Goal: Task Accomplishment & Management: Complete application form

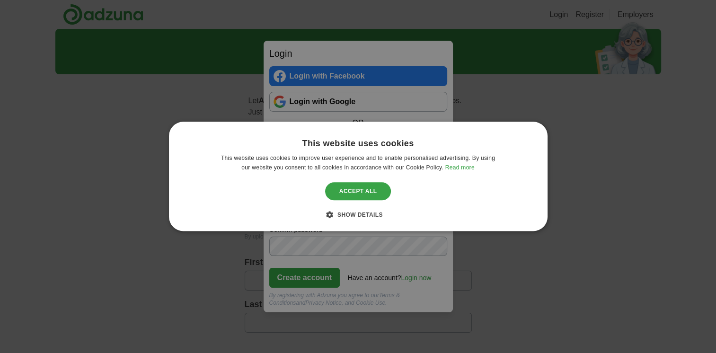
click at [365, 192] on div "Accept all" at bounding box center [358, 191] width 66 height 18
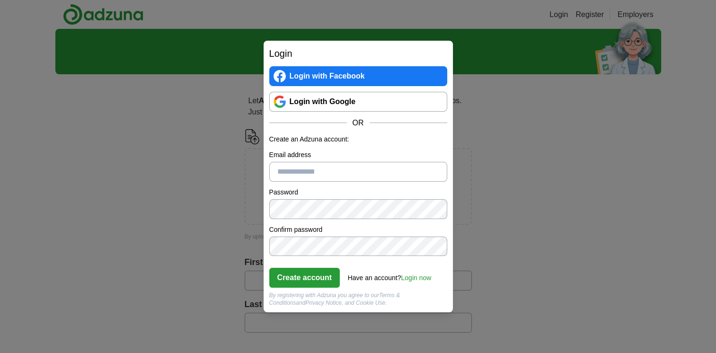
click at [303, 169] on input "Email address" at bounding box center [358, 172] width 178 height 20
type input "**********"
click at [419, 279] on link "Login now" at bounding box center [416, 278] width 30 height 8
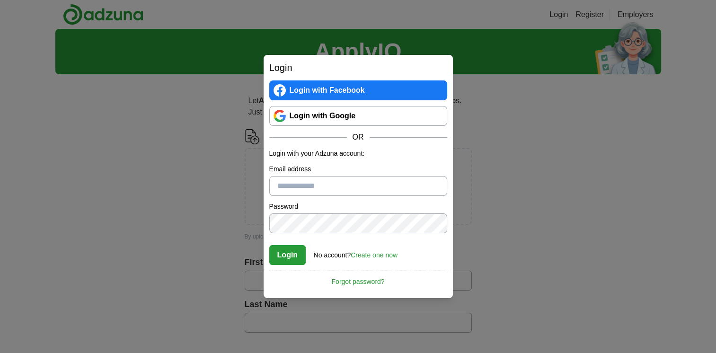
click at [296, 185] on input "Email address" at bounding box center [358, 186] width 178 height 20
type input "**********"
click at [283, 249] on button "Login" at bounding box center [287, 255] width 37 height 20
click at [364, 281] on link "Forgot password?" at bounding box center [358, 279] width 178 height 16
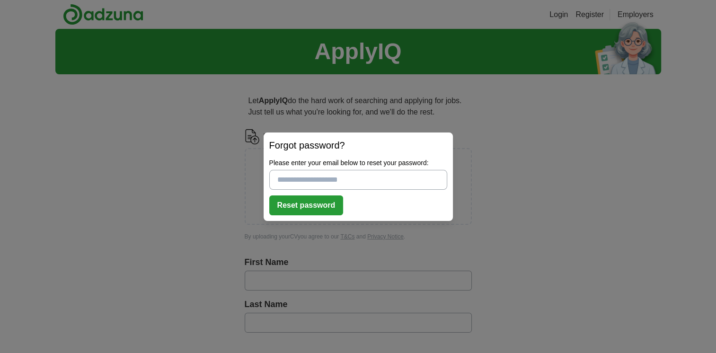
click at [345, 174] on input "Please enter your email below to reset your password:" at bounding box center [358, 180] width 178 height 20
type input "**********"
click at [309, 205] on button "Reset password" at bounding box center [306, 206] width 74 height 20
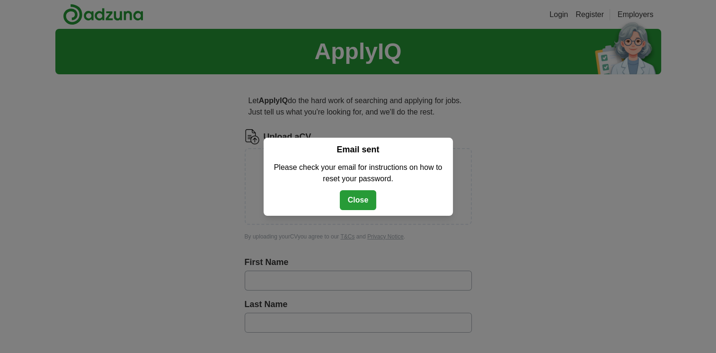
drag, startPoint x: 370, startPoint y: 198, endPoint x: 369, endPoint y: 193, distance: 4.9
click at [370, 198] on button "Close" at bounding box center [358, 200] width 37 height 20
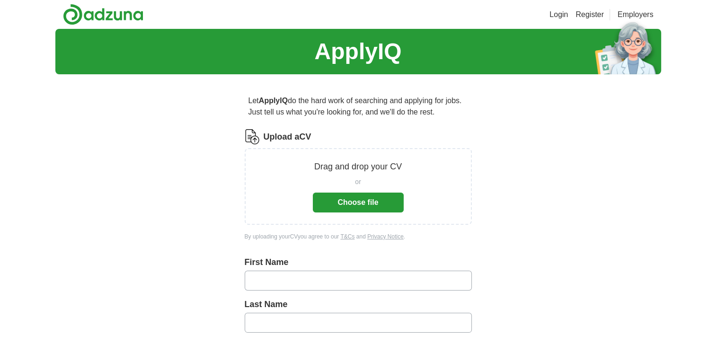
click at [559, 14] on link "Login" at bounding box center [559, 14] width 18 height 11
click at [561, 13] on link "Login" at bounding box center [559, 14] width 18 height 11
click at [561, 12] on link "Login" at bounding box center [559, 14] width 18 height 11
click at [566, 198] on div "ApplyIQ Let ApplyIQ do the hard work of searching and applying for jobs. Just t…" at bounding box center [358, 351] width 606 height 645
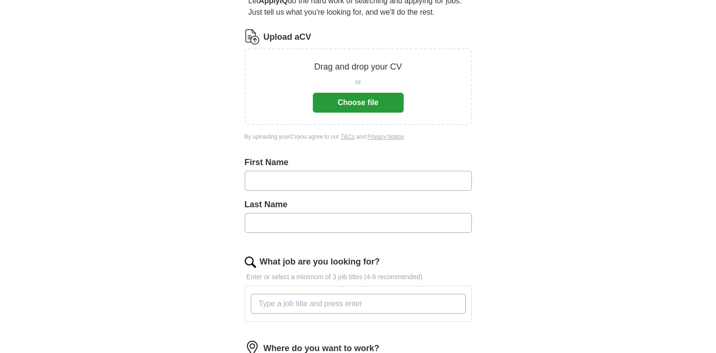
scroll to position [36, 0]
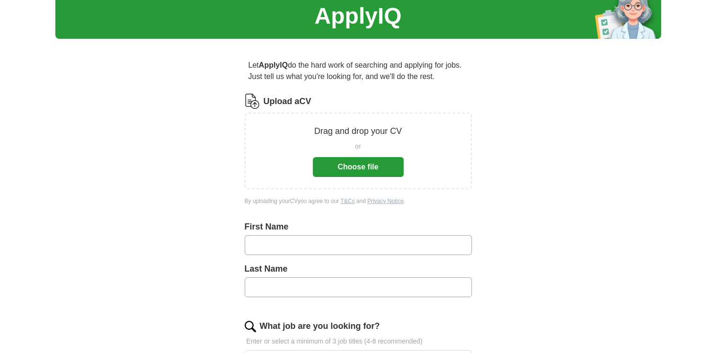
click at [363, 167] on button "Choose file" at bounding box center [358, 167] width 91 height 20
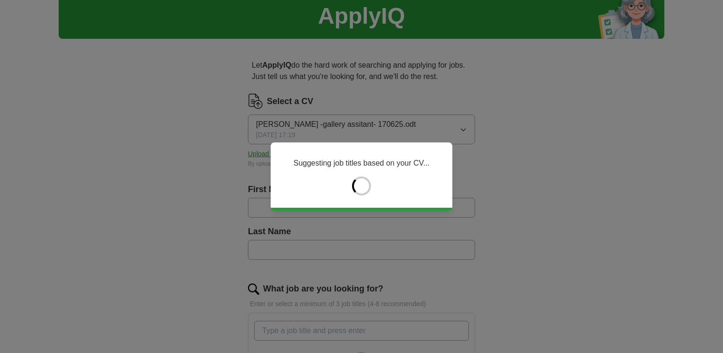
type input "*******"
type input "******"
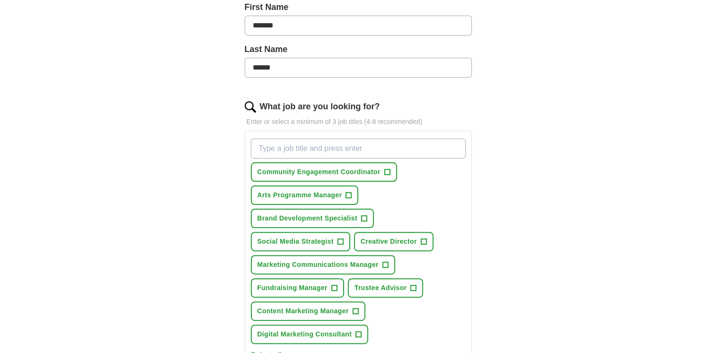
scroll to position [225, 0]
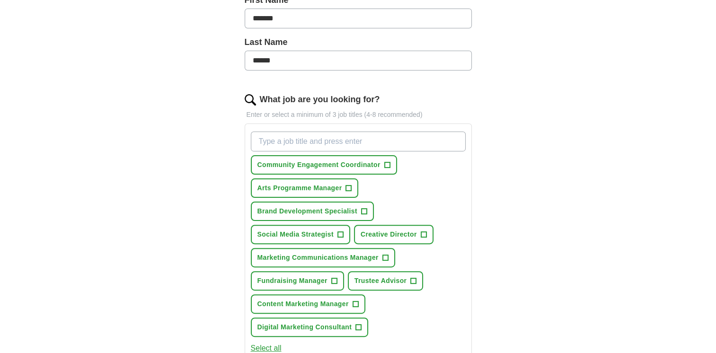
click at [290, 142] on input "What job are you looking for?" at bounding box center [358, 142] width 215 height 20
type input "A"
click at [349, 185] on span "+" at bounding box center [349, 189] width 6 height 8
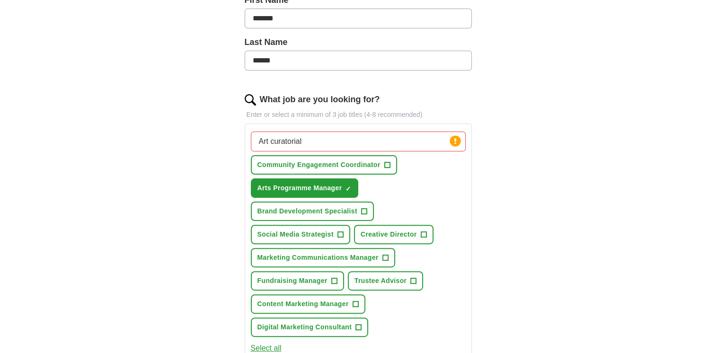
drag, startPoint x: 317, startPoint y: 144, endPoint x: 268, endPoint y: 137, distance: 48.7
click at [268, 137] on input "Art curatorial" at bounding box center [358, 142] width 215 height 20
click at [422, 231] on span "+" at bounding box center [424, 235] width 6 height 8
click at [426, 236] on button "Creative Director ✓ ×" at bounding box center [394, 234] width 80 height 19
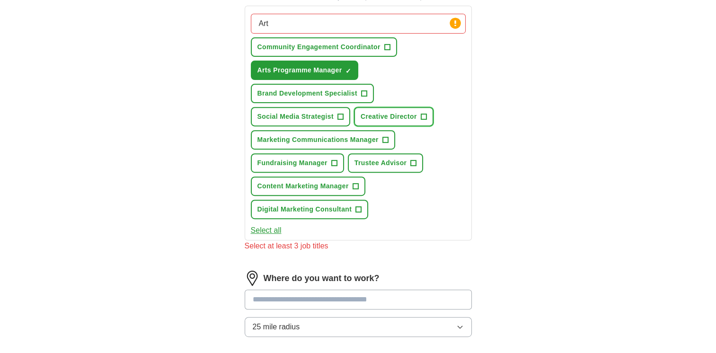
scroll to position [343, 0]
click at [264, 227] on button "Select all" at bounding box center [266, 230] width 31 height 11
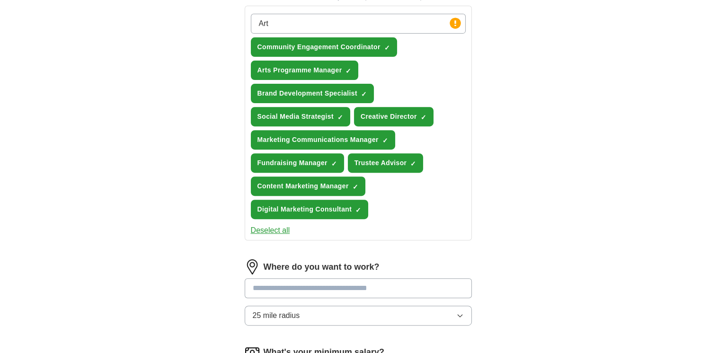
click at [263, 226] on button "Deselect all" at bounding box center [270, 230] width 39 height 11
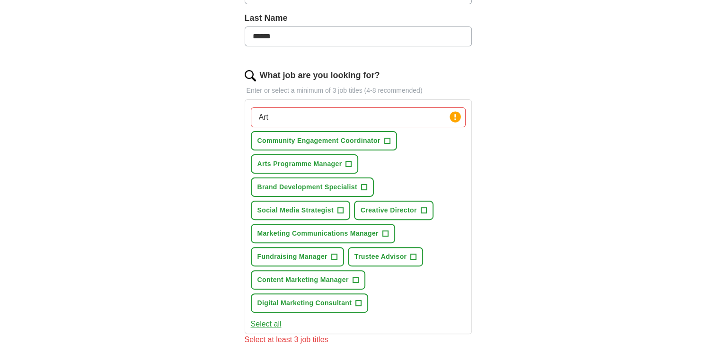
scroll to position [260, 0]
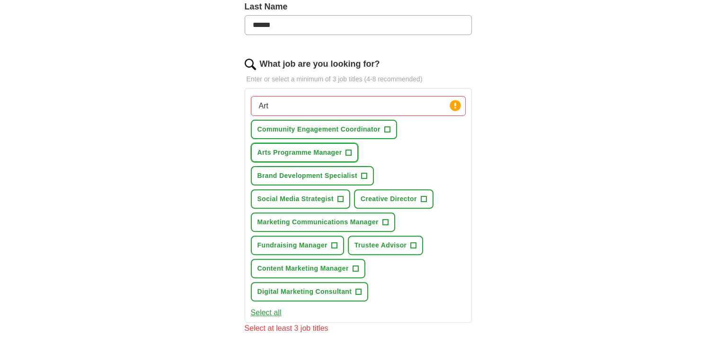
click at [329, 151] on span "Arts Programme Manager" at bounding box center [300, 153] width 85 height 10
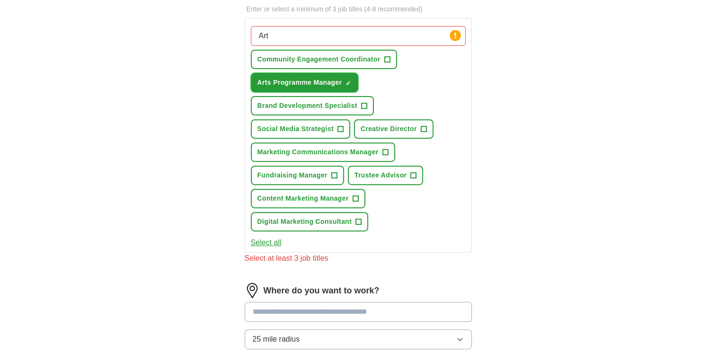
scroll to position [225, 0]
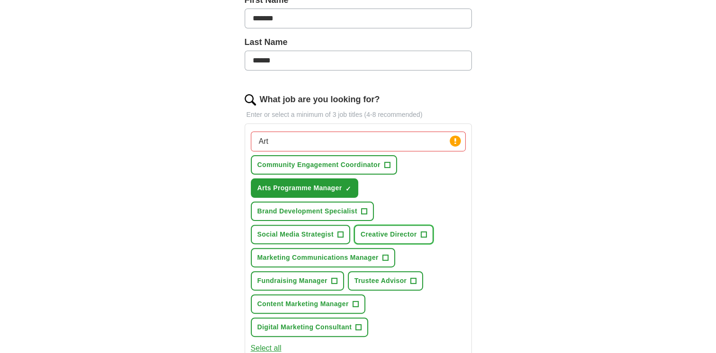
click at [390, 232] on span "Creative Director" at bounding box center [389, 235] width 56 height 10
click at [294, 164] on span "Community Engagement Coordinator" at bounding box center [319, 165] width 123 height 10
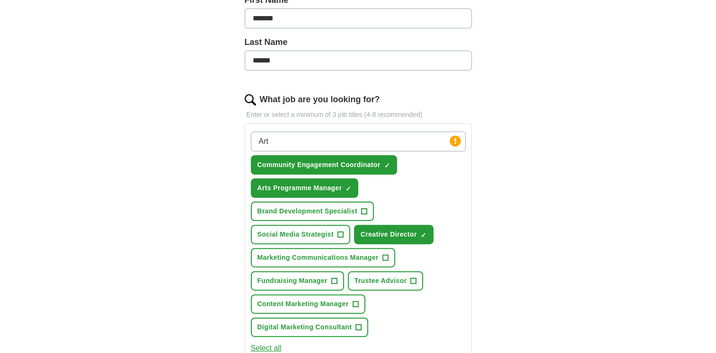
drag, startPoint x: 288, startPoint y: 140, endPoint x: 259, endPoint y: 133, distance: 29.6
click at [259, 133] on input "Art" at bounding box center [358, 142] width 215 height 20
type input "Curator"
click at [312, 142] on input "What job are you looking for?" at bounding box center [358, 142] width 215 height 20
type input "gallery"
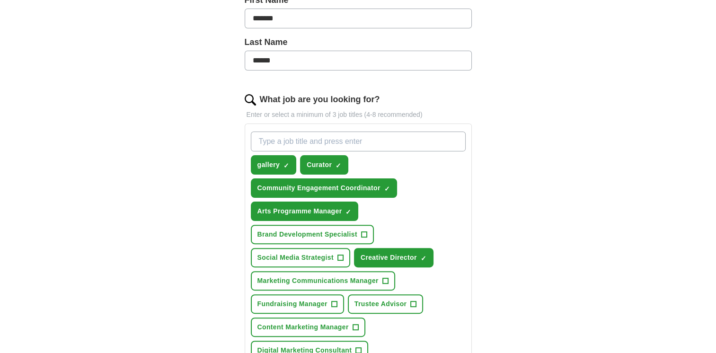
click at [293, 139] on input "What job are you looking for?" at bounding box center [358, 142] width 215 height 20
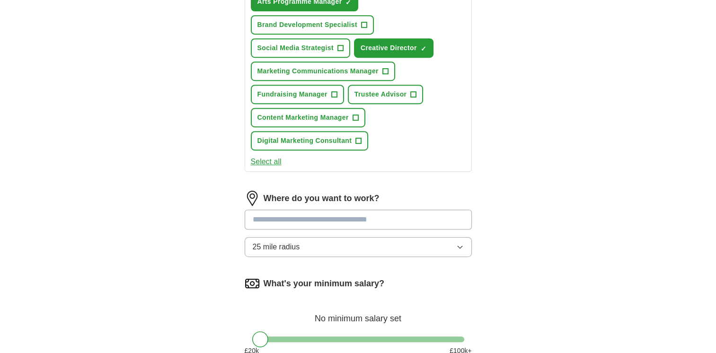
scroll to position [485, 0]
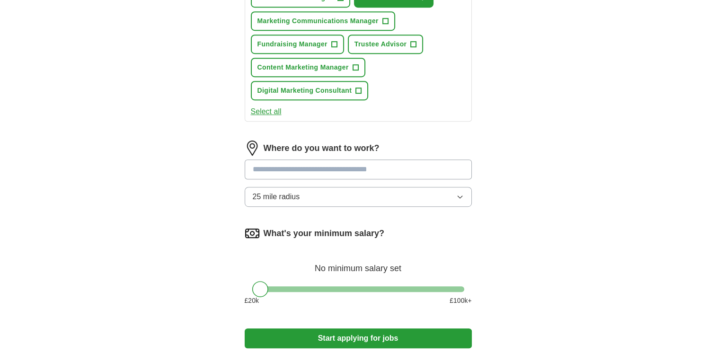
click at [316, 160] on input at bounding box center [358, 170] width 227 height 20
type input "**********"
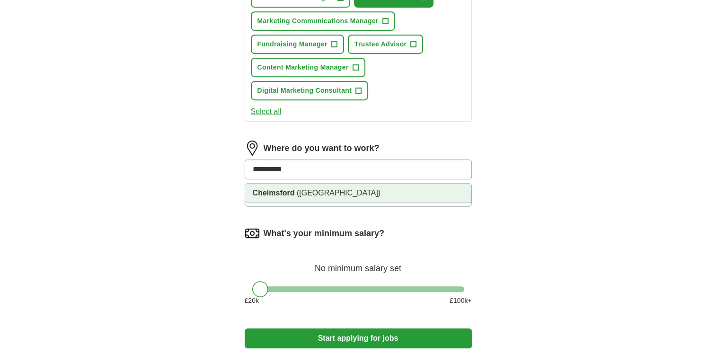
click at [285, 189] on strong "Chelmsford" at bounding box center [274, 193] width 42 height 8
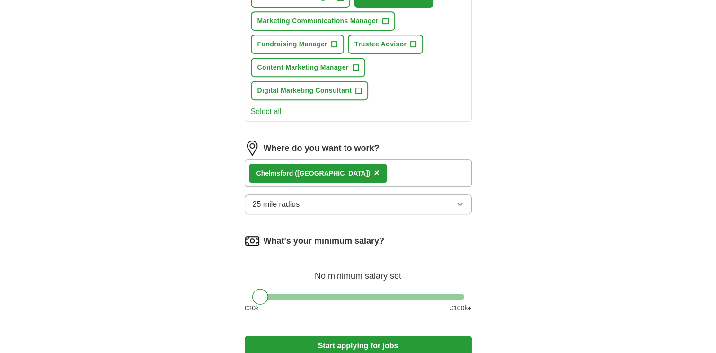
click at [299, 202] on span "25 mile radius" at bounding box center [276, 204] width 47 height 11
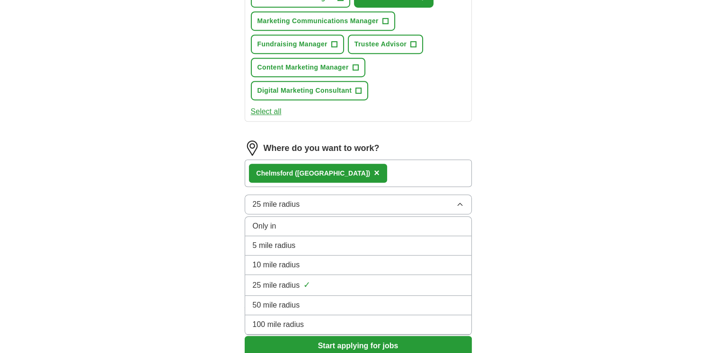
click at [297, 300] on span "50 mile radius" at bounding box center [276, 305] width 47 height 11
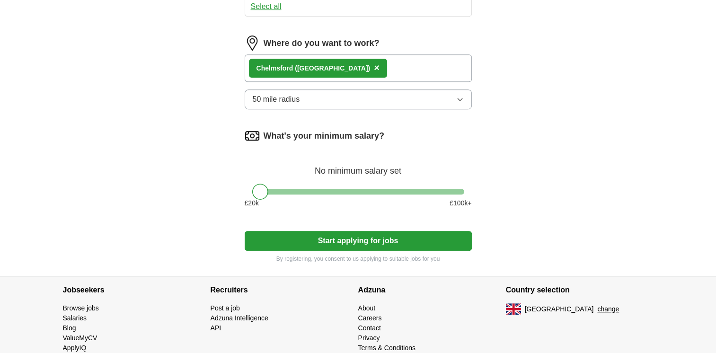
scroll to position [592, 0]
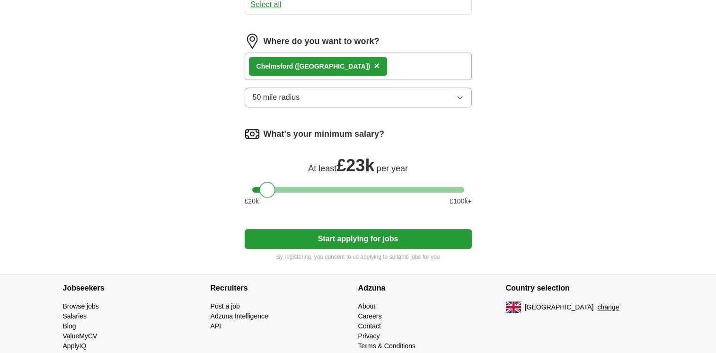
drag, startPoint x: 261, startPoint y: 185, endPoint x: 269, endPoint y: 184, distance: 8.1
click at [269, 184] on div at bounding box center [267, 190] width 16 height 16
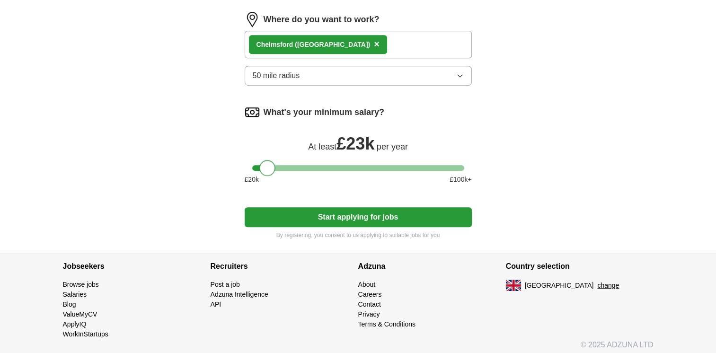
click at [360, 211] on button "Start applying for jobs" at bounding box center [358, 217] width 227 height 20
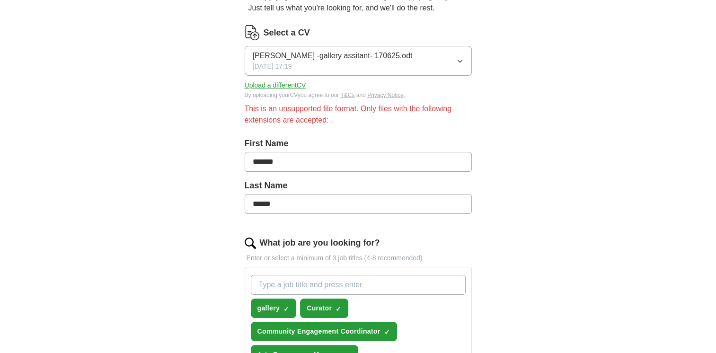
scroll to position [104, 0]
click at [293, 86] on button "Upload a different CV" at bounding box center [276, 86] width 62 height 10
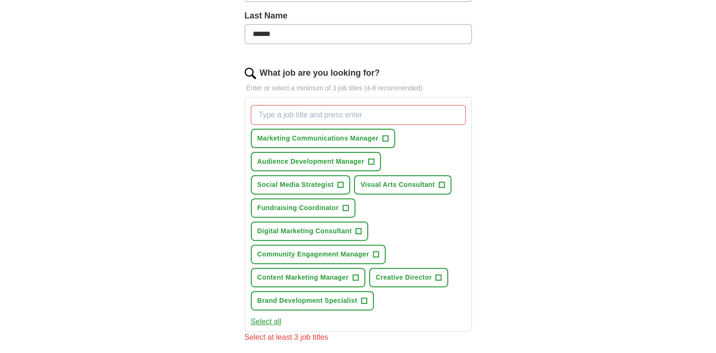
scroll to position [295, 0]
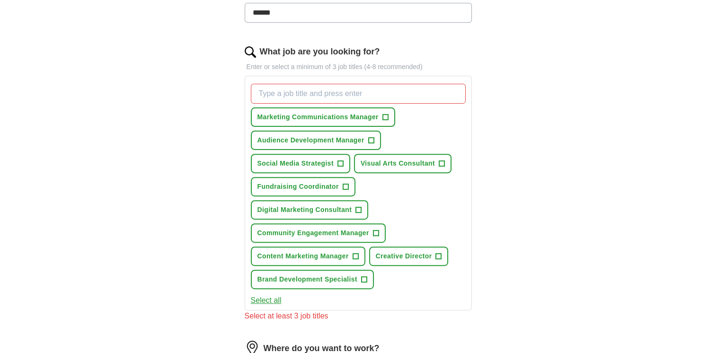
click at [294, 95] on input "What job are you looking for?" at bounding box center [358, 94] width 215 height 20
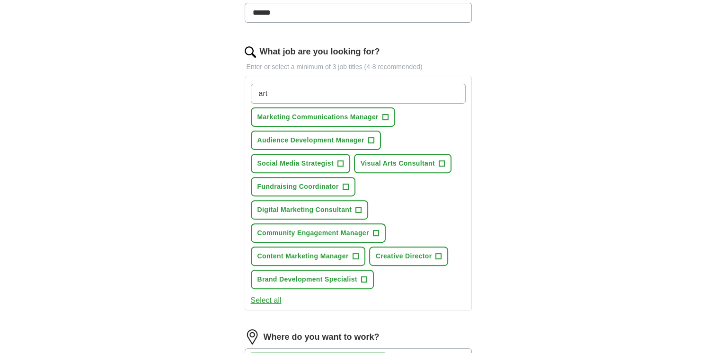
type input "art"
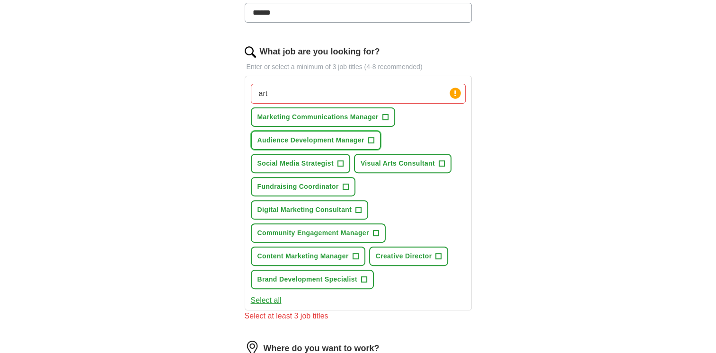
click at [371, 139] on span "+" at bounding box center [371, 141] width 6 height 8
click at [434, 161] on button "Visual Arts Consultant +" at bounding box center [403, 163] width 98 height 19
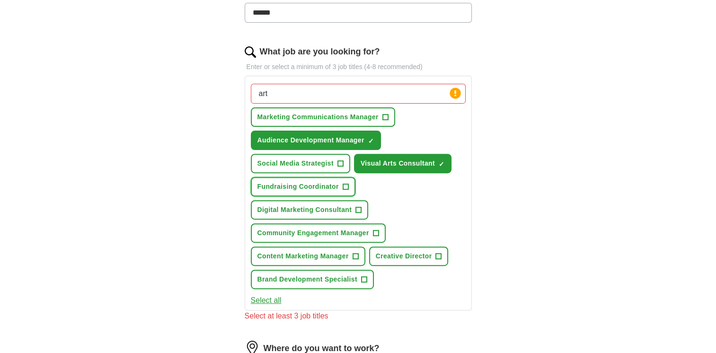
click at [343, 185] on span "+" at bounding box center [346, 187] width 6 height 8
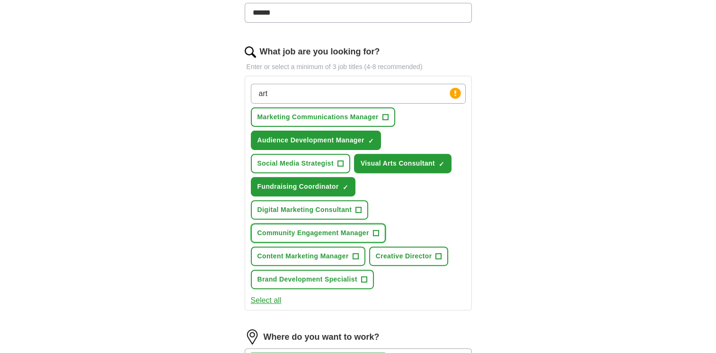
click at [339, 232] on span "Community Engagement Manager" at bounding box center [314, 233] width 112 height 10
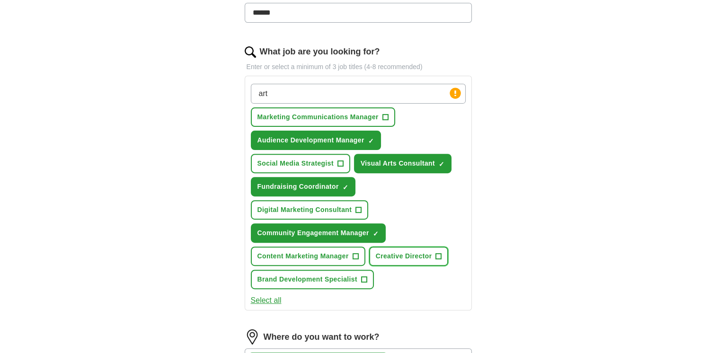
drag, startPoint x: 423, startPoint y: 253, endPoint x: 417, endPoint y: 257, distance: 7.2
click at [423, 253] on span "Creative Director" at bounding box center [404, 256] width 56 height 10
click at [299, 89] on input "art" at bounding box center [358, 94] width 215 height 20
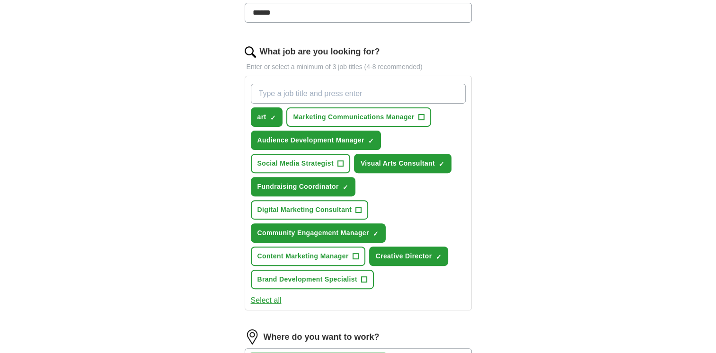
click at [275, 87] on input "What job are you looking for?" at bounding box center [358, 94] width 215 height 20
type input "art curator"
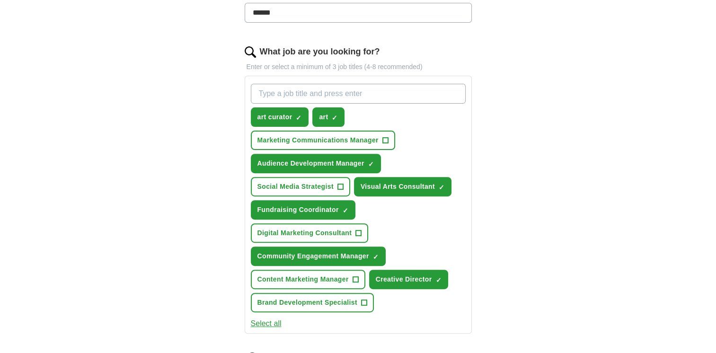
click at [332, 91] on input "What job are you looking for?" at bounding box center [358, 94] width 215 height 20
type input "gallery manager"
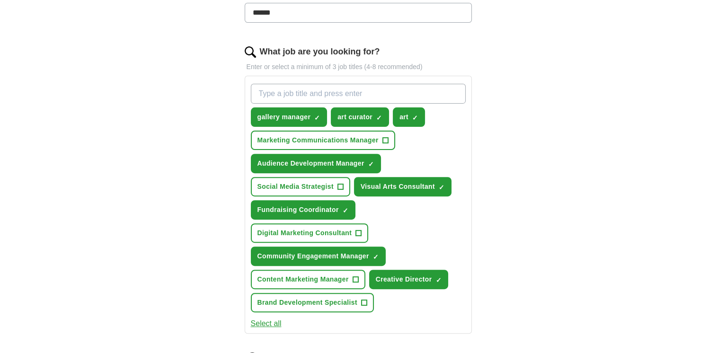
click at [280, 92] on input "What job are you looking for?" at bounding box center [358, 94] width 215 height 20
type input "art programme manager"
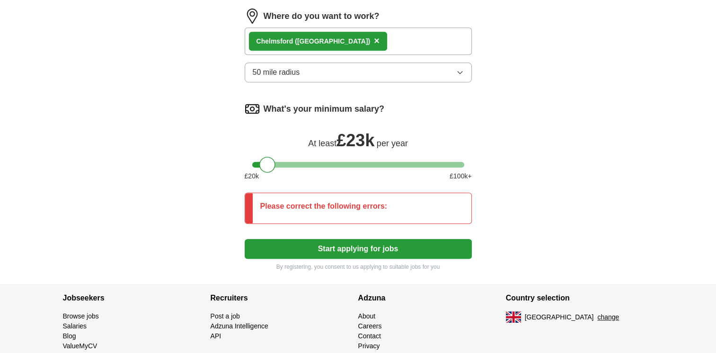
scroll to position [694, 0]
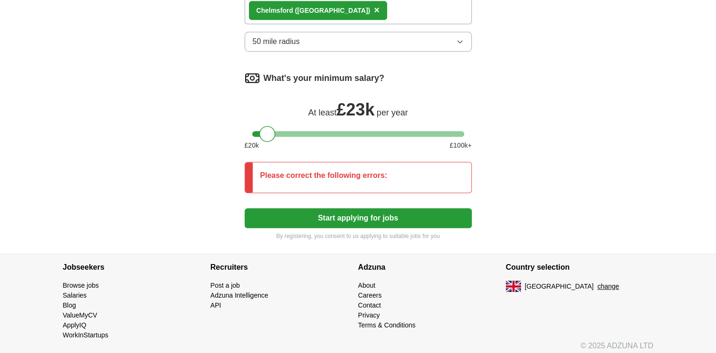
click at [358, 217] on button "Start applying for jobs" at bounding box center [358, 218] width 227 height 20
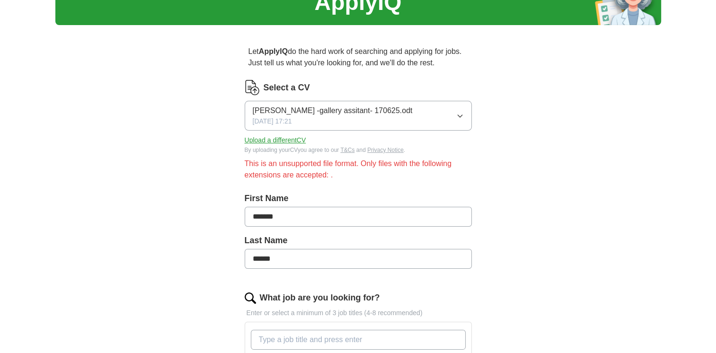
scroll to position [43, 0]
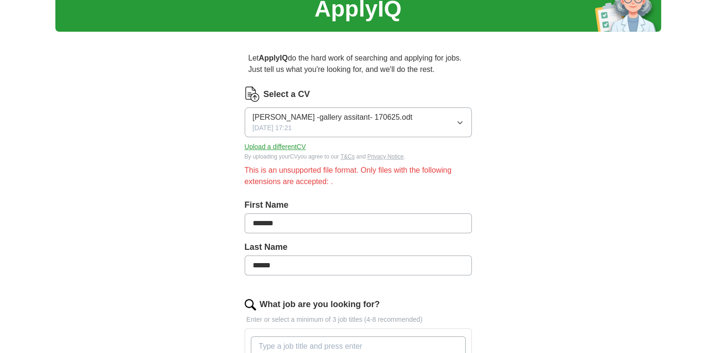
click at [274, 180] on div "This is an unsupported file format. Only files with the following extensions ar…" at bounding box center [358, 176] width 227 height 23
drag, startPoint x: 317, startPoint y: 183, endPoint x: 333, endPoint y: 179, distance: 16.5
click at [318, 183] on div "This is an unsupported file format. Only files with the following extensions ar…" at bounding box center [358, 176] width 227 height 23
click at [337, 178] on div "This is an unsupported file format. Only files with the following extensions ar…" at bounding box center [358, 176] width 227 height 23
drag, startPoint x: 331, startPoint y: 184, endPoint x: 368, endPoint y: 181, distance: 37.0
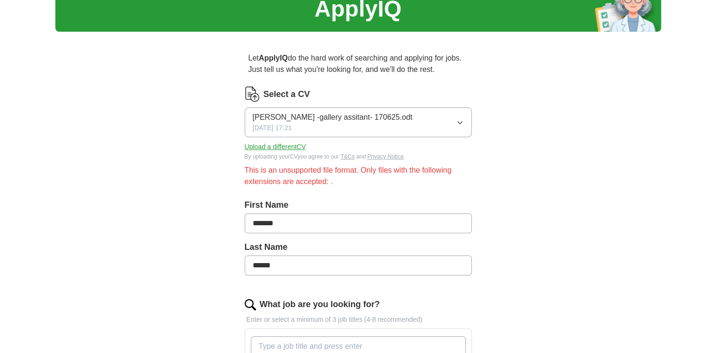
click at [331, 184] on div "This is an unsupported file format. Only files with the following extensions ar…" at bounding box center [358, 176] width 227 height 23
click at [368, 181] on div "This is an unsupported file format. Only files with the following extensions ar…" at bounding box center [358, 176] width 227 height 23
click at [460, 121] on icon "button" at bounding box center [460, 123] width 8 height 8
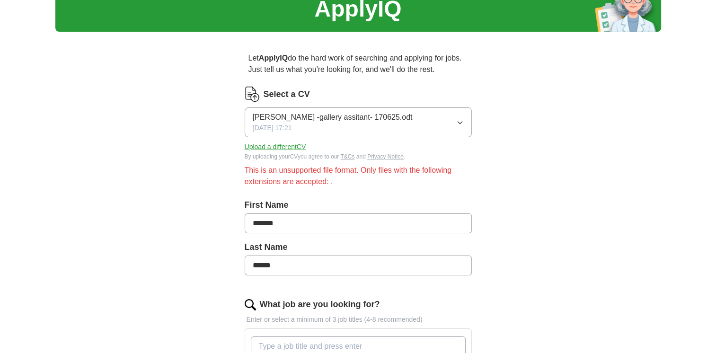
click at [273, 145] on button "Upload a different CV" at bounding box center [276, 147] width 62 height 10
click at [327, 184] on div "This is an unsupported file format. Only files with the following extensions ar…" at bounding box center [358, 176] width 227 height 23
drag, startPoint x: 345, startPoint y: 182, endPoint x: 350, endPoint y: 176, distance: 8.7
click at [346, 182] on div "This is an unsupported file format. Only files with the following extensions ar…" at bounding box center [358, 176] width 227 height 23
